Goal: Information Seeking & Learning: Learn about a topic

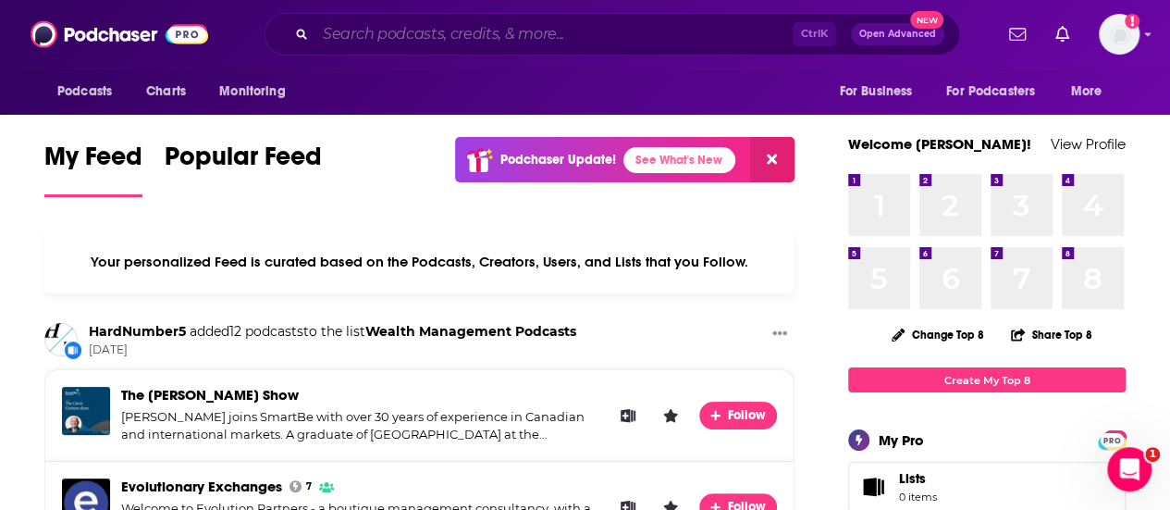
click at [401, 23] on input "Search podcasts, credits, & more..." at bounding box center [553, 34] width 477 height 30
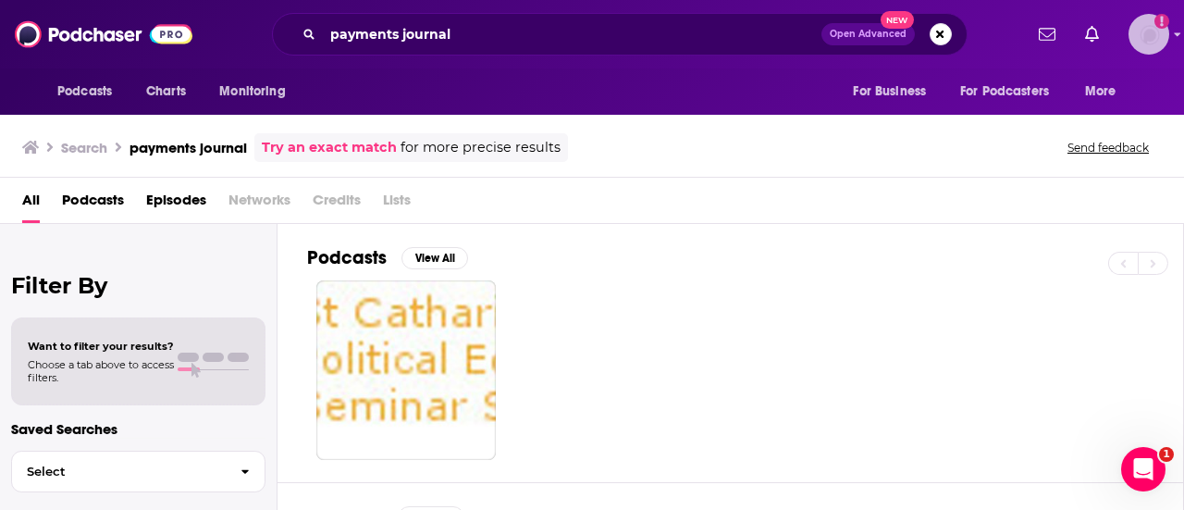
click at [1146, 34] on img "Logged in as emilyjherman" at bounding box center [1148, 34] width 41 height 41
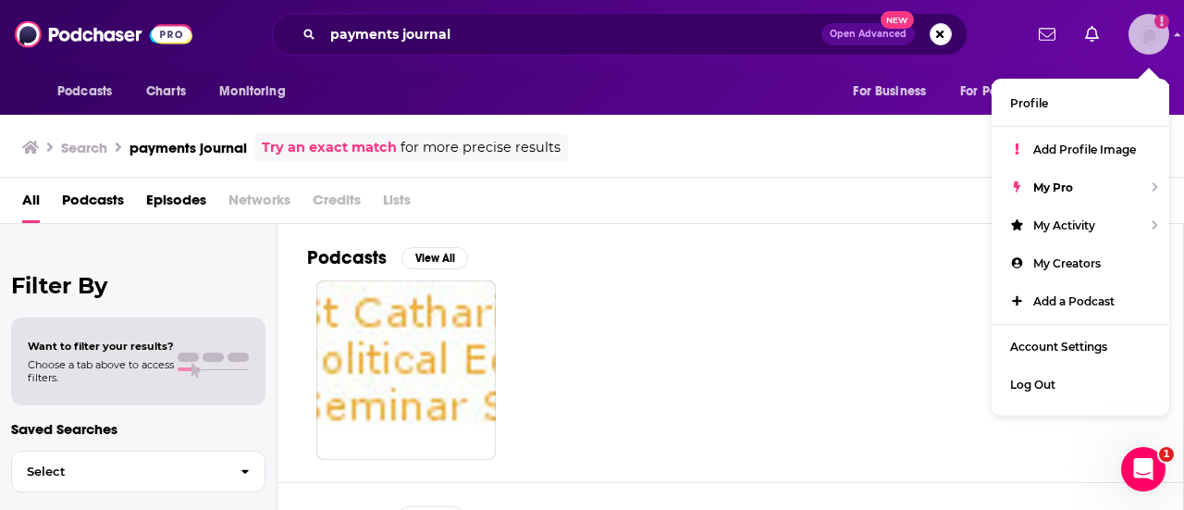
click at [1152, 39] on img "Logged in as emilyjherman" at bounding box center [1148, 34] width 41 height 41
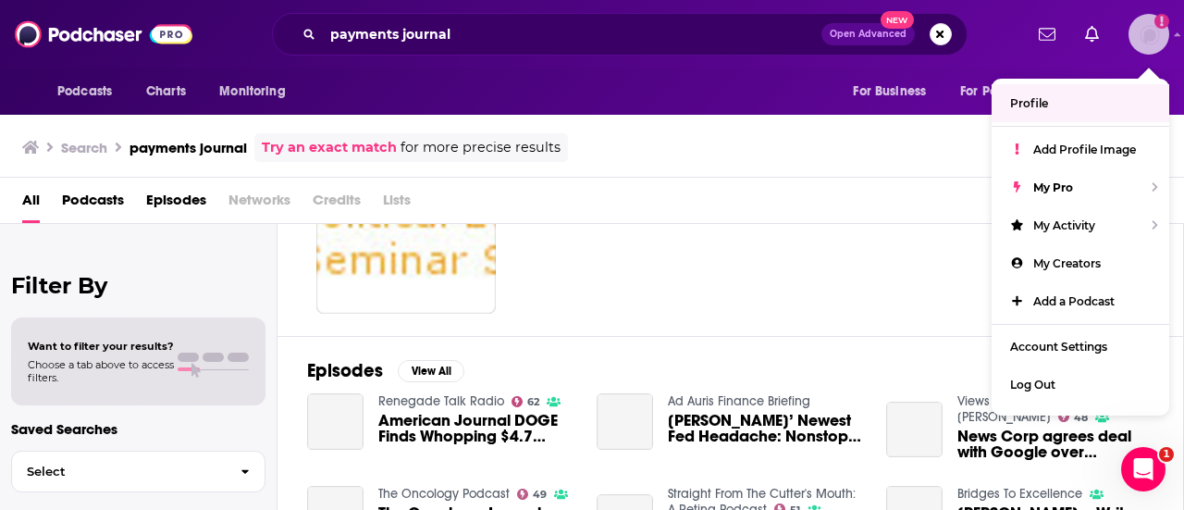
scroll to position [277, 0]
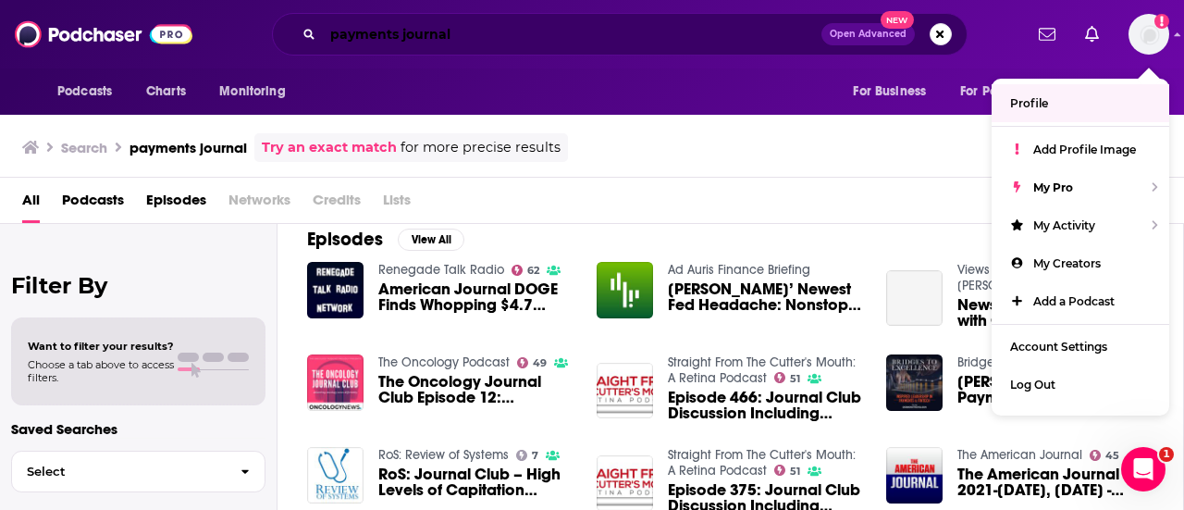
click at [400, 38] on input "payments journal" at bounding box center [572, 34] width 498 height 30
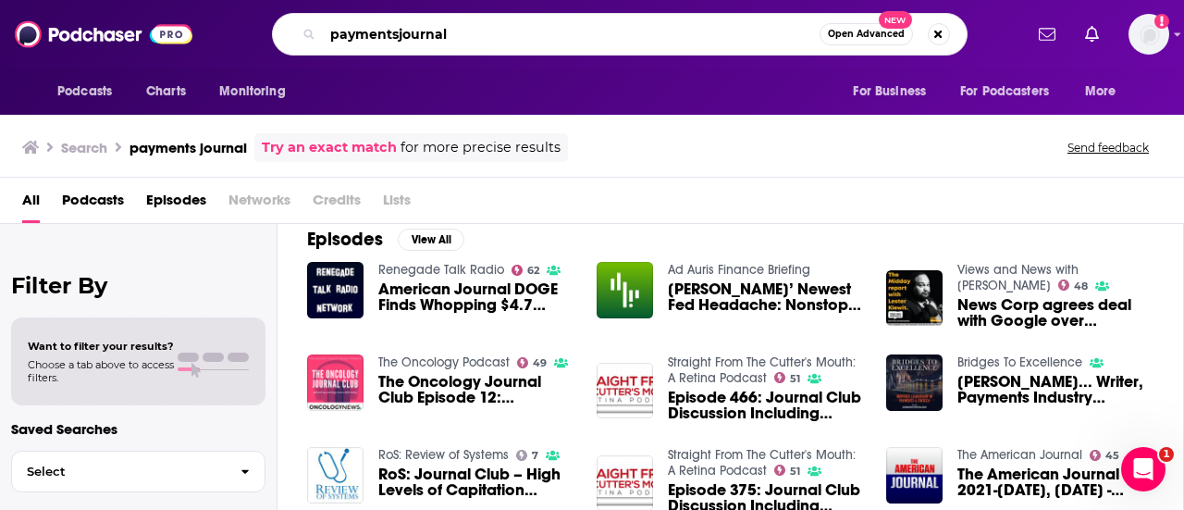
type input "paymentsjournal"
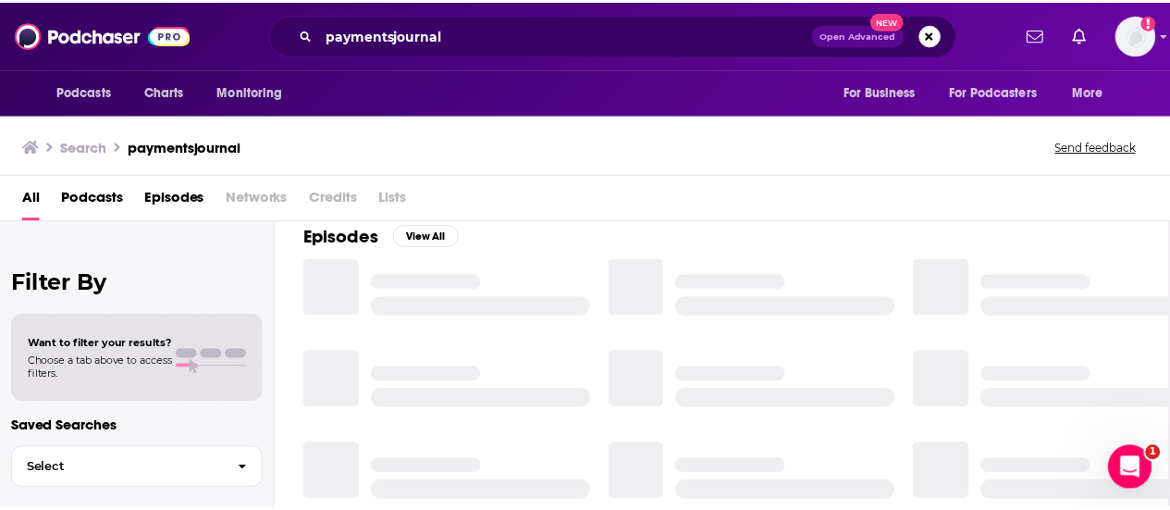
scroll to position [277, 0]
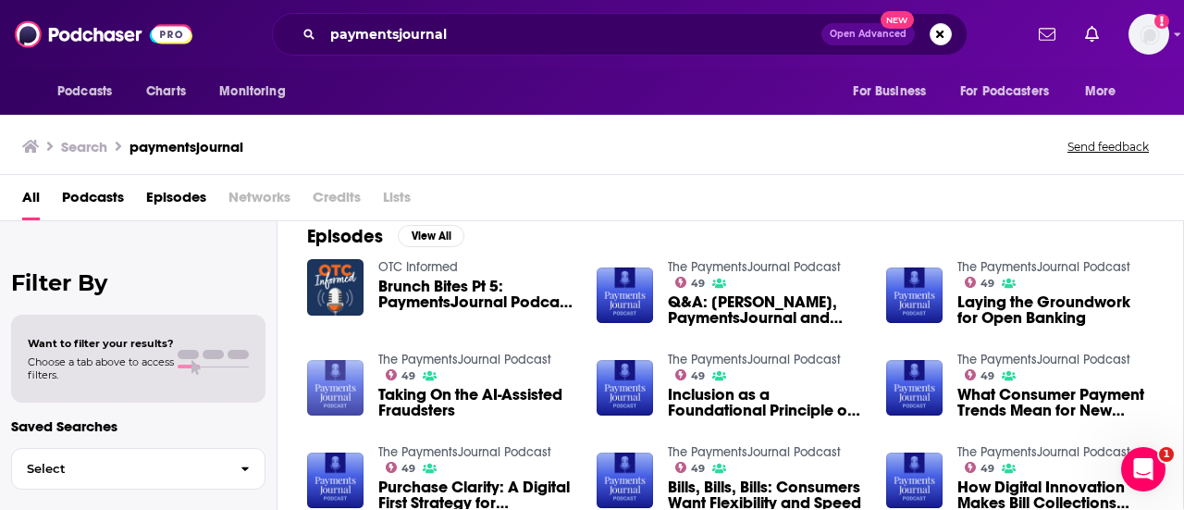
click at [339, 380] on img "Taking On the AI-Assisted Fraudsters" at bounding box center [335, 388] width 56 height 56
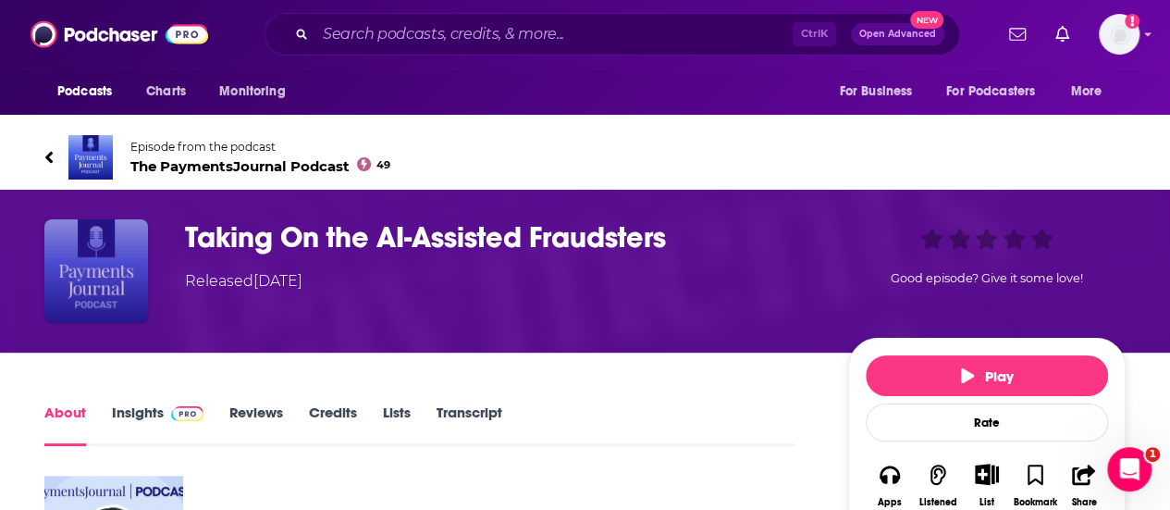
click at [115, 288] on img "Taking On the AI-Assisted Fraudsters" at bounding box center [96, 271] width 104 height 104
click at [85, 256] on img "Taking On the AI-Assisted Fraudsters" at bounding box center [96, 271] width 104 height 104
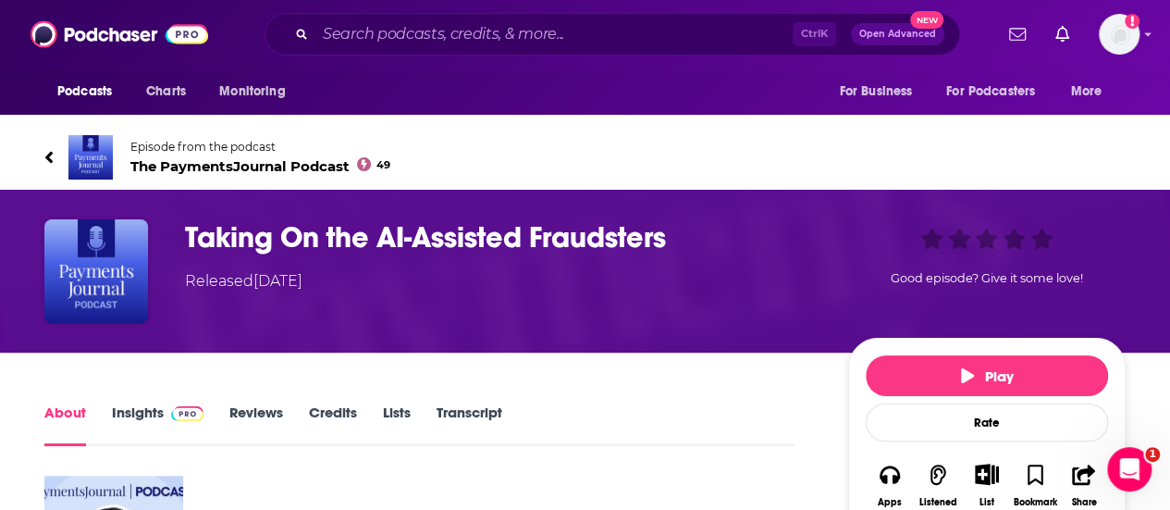
click at [216, 159] on span "The PaymentsJournal Podcast 49" at bounding box center [260, 166] width 260 height 18
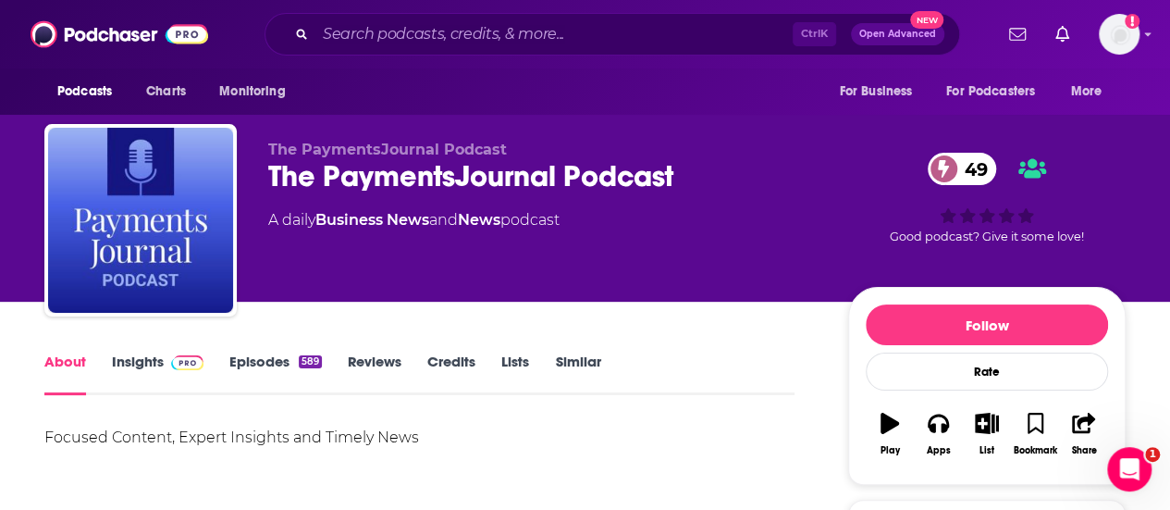
click at [266, 366] on link "Episodes 589" at bounding box center [275, 373] width 92 height 43
